Goal: Task Accomplishment & Management: Manage account settings

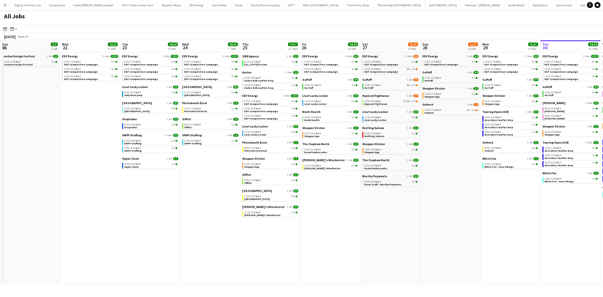
scroll to position [0, 148]
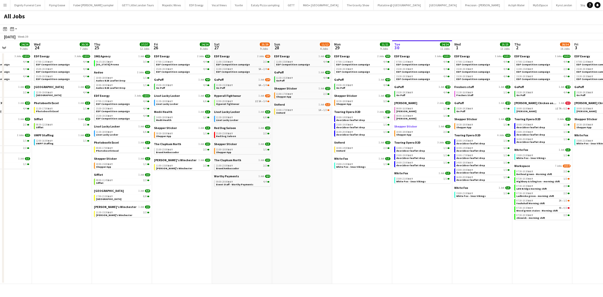
click at [407, 126] on span "Shepper Sticker" at bounding box center [405, 126] width 23 height 4
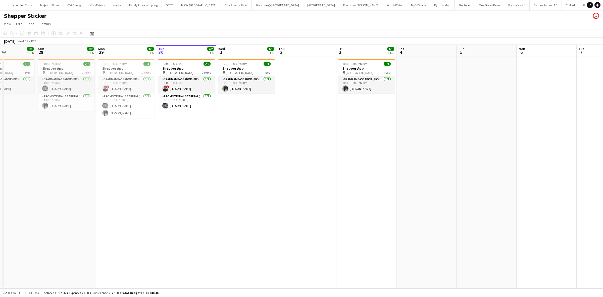
drag, startPoint x: 220, startPoint y: 150, endPoint x: 310, endPoint y: 149, distance: 89.9
click at [310, 149] on app-calendar-viewport "Thu 25 1/1 1 Job Fri 26 1/1 1 Job Sat 27 1/1 1 Job Sun 28 2/2 1 Job Mon 29 3/3 …" at bounding box center [301, 166] width 603 height 243
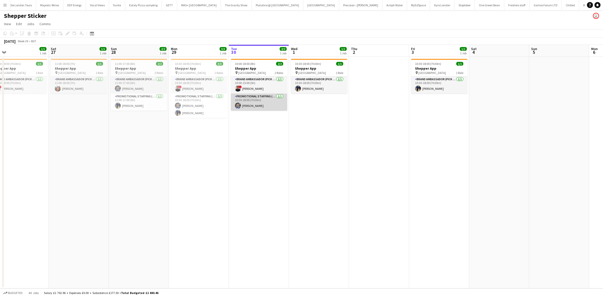
click at [251, 105] on app-card-role "Promotional Staffing (Brand Ambassadors) [DATE] 10:30-18:00 (7h30m) [PERSON_NAM…" at bounding box center [259, 101] width 56 height 17
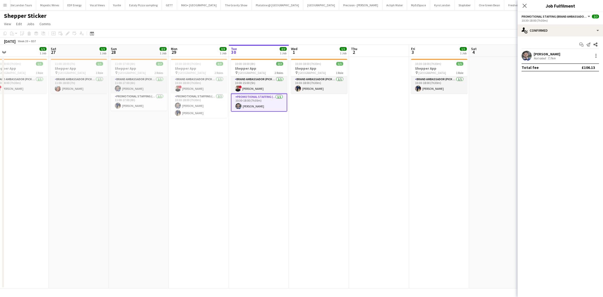
click at [562, 53] on div "[PERSON_NAME] Not rated 7.7km" at bounding box center [559, 56] width 85 height 10
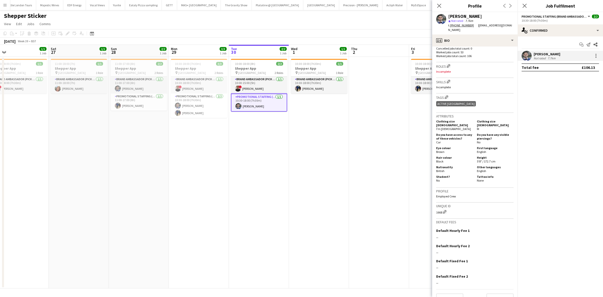
scroll to position [0, 0]
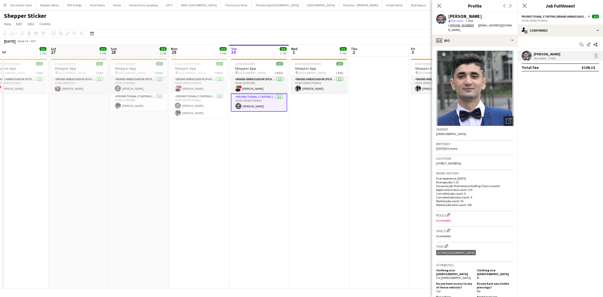
click at [596, 56] on div at bounding box center [595, 55] width 1 height 1
click at [574, 113] on span "Remove" at bounding box center [571, 113] width 15 height 4
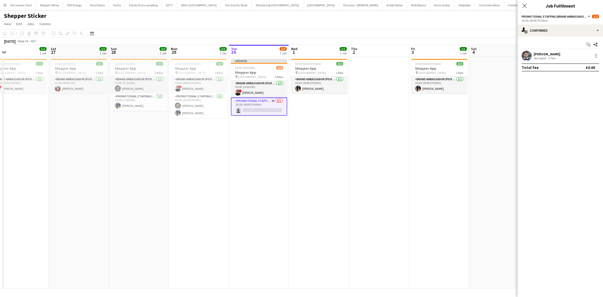
drag, startPoint x: 481, startPoint y: 141, endPoint x: 492, endPoint y: 116, distance: 27.5
click at [481, 140] on app-date-cell at bounding box center [499, 172] width 60 height 231
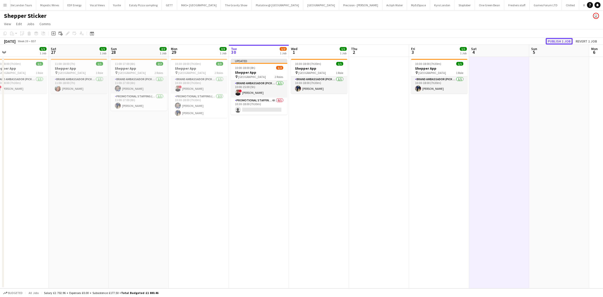
click at [550, 39] on button "Publish 1 job" at bounding box center [559, 41] width 27 height 7
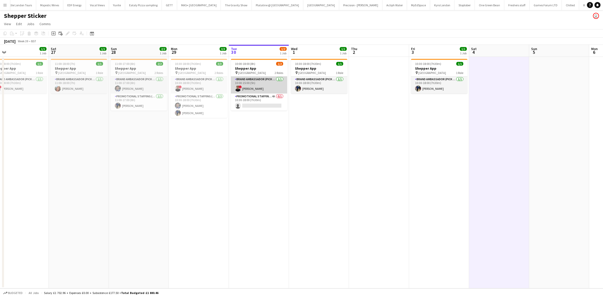
click at [249, 87] on app-card-role "Brand Ambassador (Pick up) [DATE] 10:00-15:00 (5h) ! [PERSON_NAME]" at bounding box center [259, 84] width 56 height 17
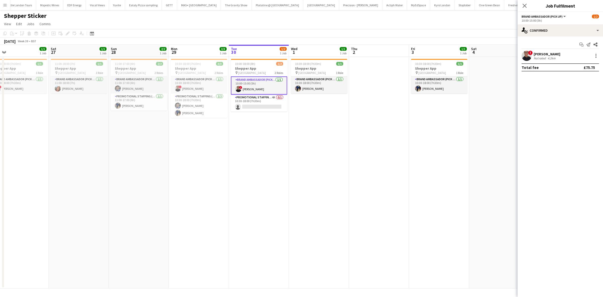
click at [542, 55] on div "[PERSON_NAME]" at bounding box center [546, 54] width 27 height 5
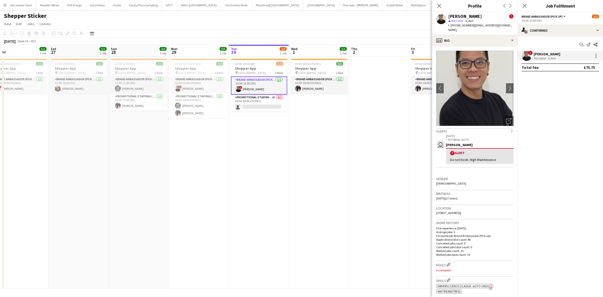
click at [304, 162] on app-date-cell "10:30-18:00 (7h30m) 1/1 Shepper App pin Central London 1 Role Brand Ambassador …" at bounding box center [319, 172] width 60 height 231
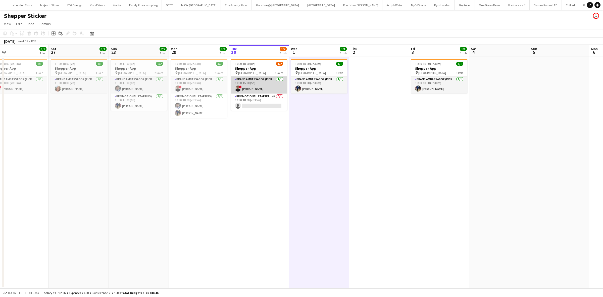
click at [254, 87] on app-card-role "Brand Ambassador (Pick up) [DATE] 10:00-15:00 (5h) ! [PERSON_NAME]" at bounding box center [259, 84] width 56 height 17
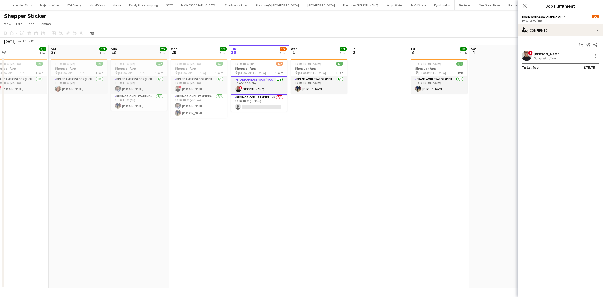
click at [546, 49] on div "Start chat Send notification Share ! [PERSON_NAME] Not rated 4.2km Total fee £7…" at bounding box center [559, 55] width 85 height 39
click at [546, 54] on div "[PERSON_NAME]" at bounding box center [546, 54] width 27 height 5
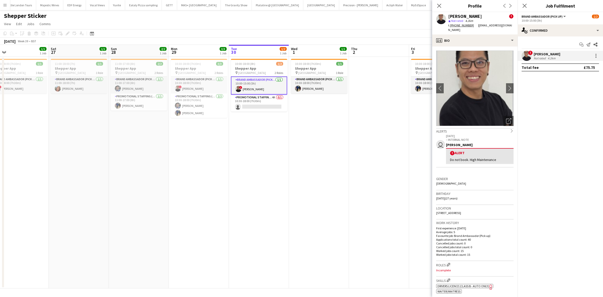
click at [348, 151] on app-date-cell "10:30-18:00 (7h30m) 1/1 Shepper App pin Central London 1 Role Brand Ambassador …" at bounding box center [319, 172] width 60 height 231
